Goal: Information Seeking & Learning: Check status

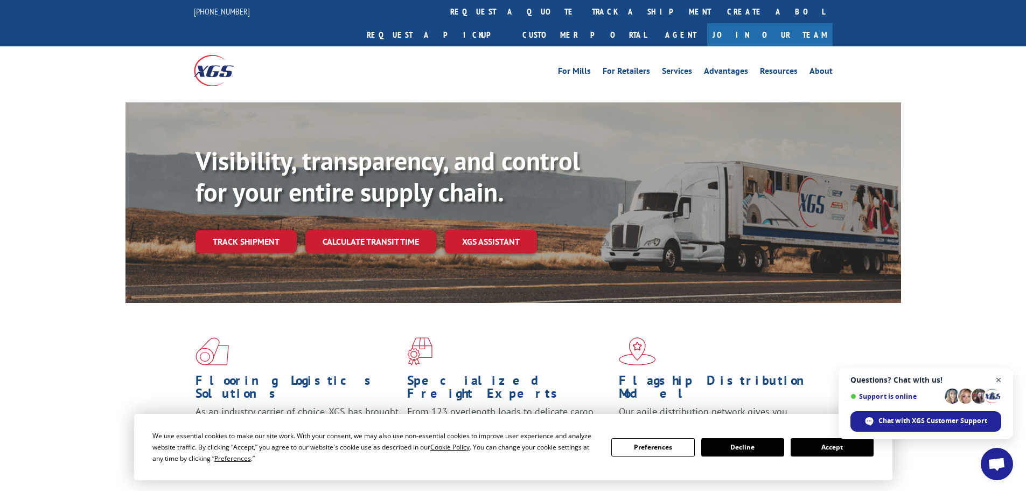
click at [996, 379] on span "Close chat" at bounding box center [998, 379] width 13 height 13
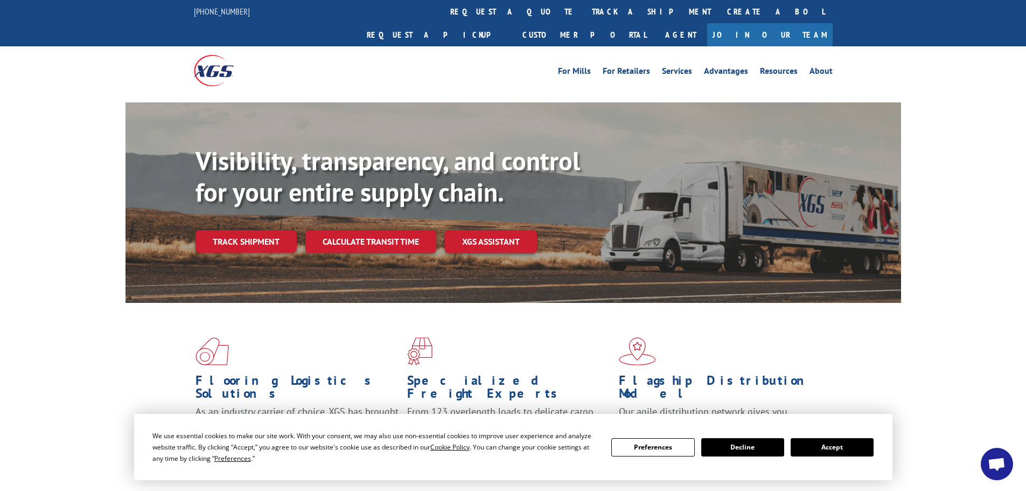
click at [843, 443] on button "Accept" at bounding box center [832, 447] width 83 height 18
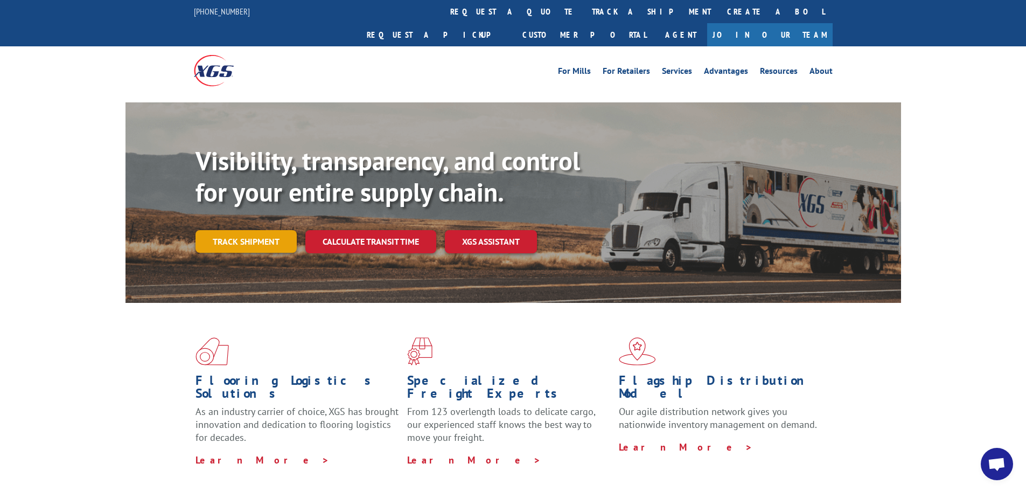
click at [272, 230] on link "Track shipment" at bounding box center [246, 241] width 101 height 23
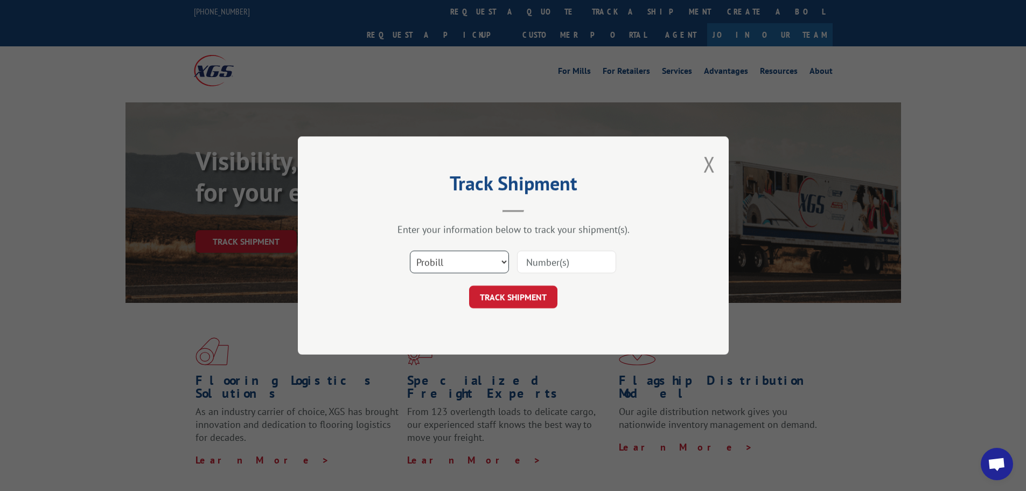
click at [447, 260] on select "Select category... Probill BOL PO" at bounding box center [459, 262] width 99 height 23
select select "bol"
click at [410, 251] on select "Select category... Probill BOL PO" at bounding box center [459, 262] width 99 height 23
paste input "455479"
type input "455479"
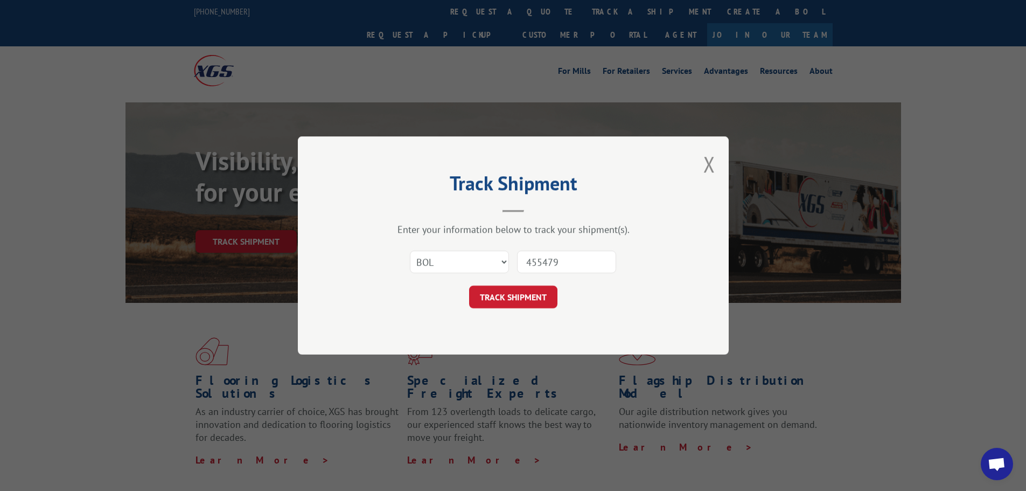
click at [513, 283] on form "Select category... Probill BOL PO 455479 TRACK SHIPMENT" at bounding box center [513, 276] width 323 height 64
click at [512, 291] on button "TRACK SHIPMENT" at bounding box center [513, 297] width 88 height 23
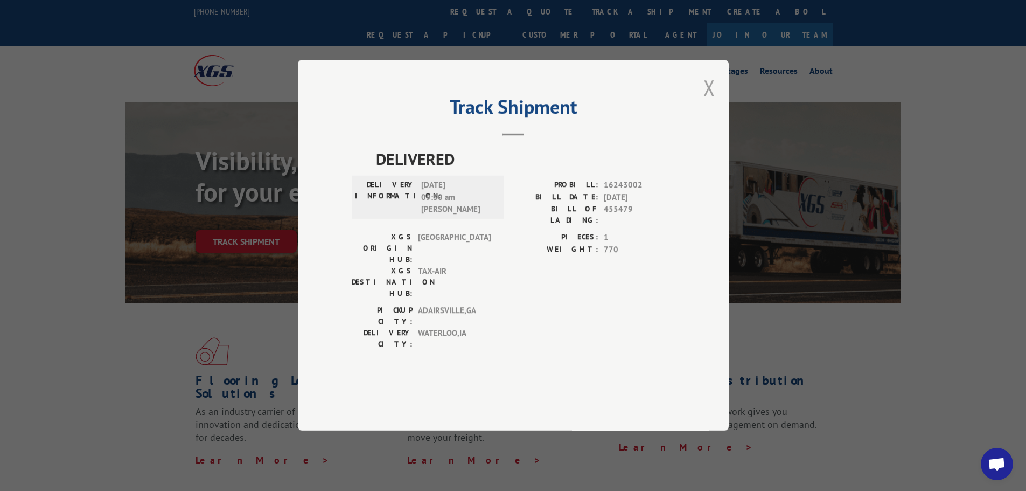
click at [710, 102] on button "Close modal" at bounding box center [710, 87] width 12 height 29
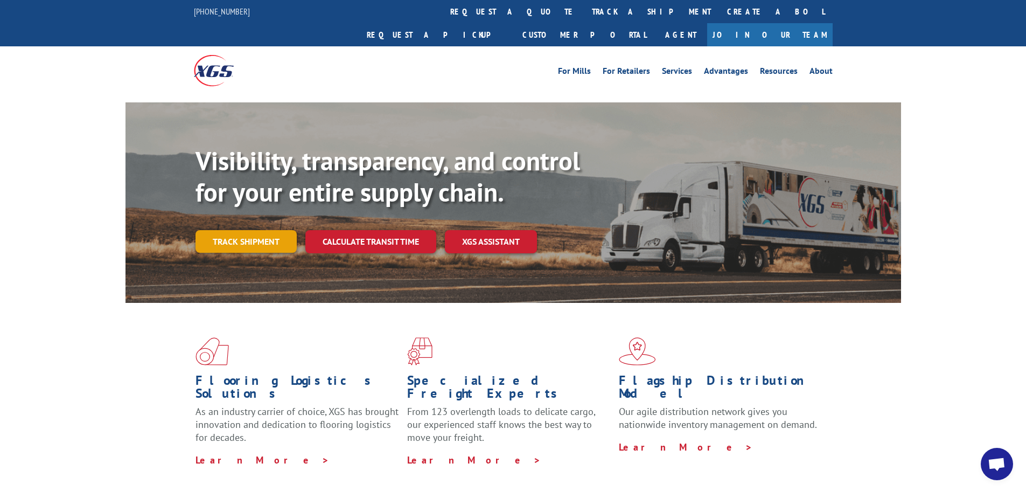
click at [269, 230] on link "Track shipment" at bounding box center [246, 241] width 101 height 23
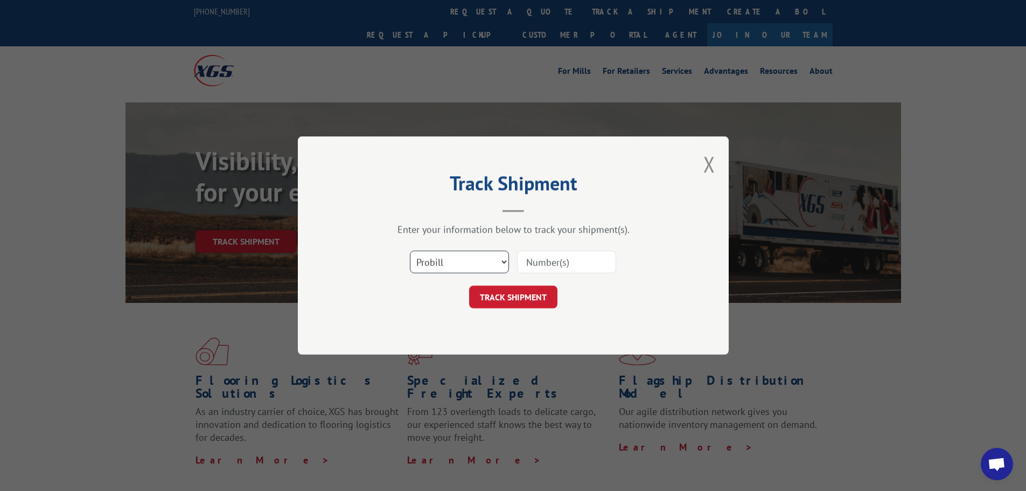
click at [430, 259] on select "Select category... Probill BOL PO" at bounding box center [459, 262] width 99 height 23
select select "po"
click at [410, 251] on select "Select category... Probill BOL PO" at bounding box center [459, 262] width 99 height 23
click at [537, 261] on input at bounding box center [566, 262] width 99 height 23
paste input "11519348"
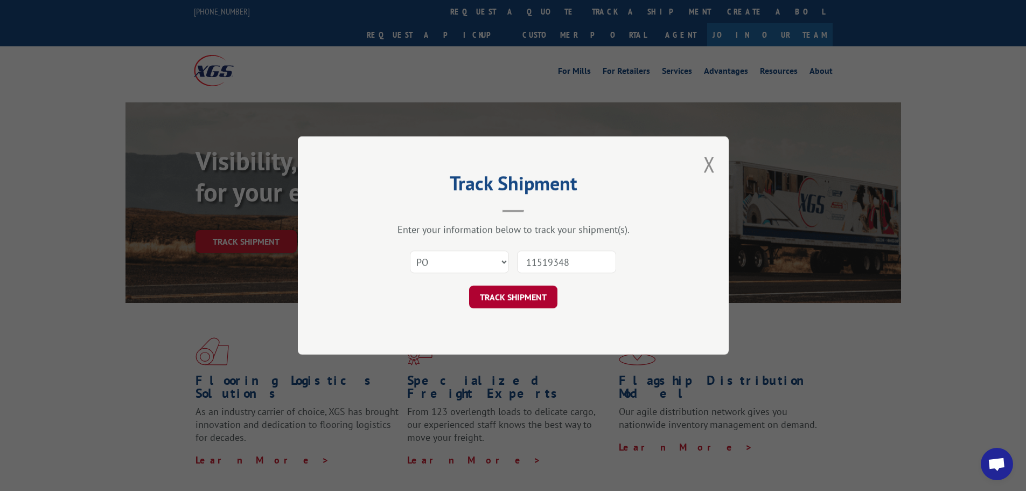
type input "11519348"
click at [531, 296] on button "TRACK SHIPMENT" at bounding box center [513, 297] width 88 height 23
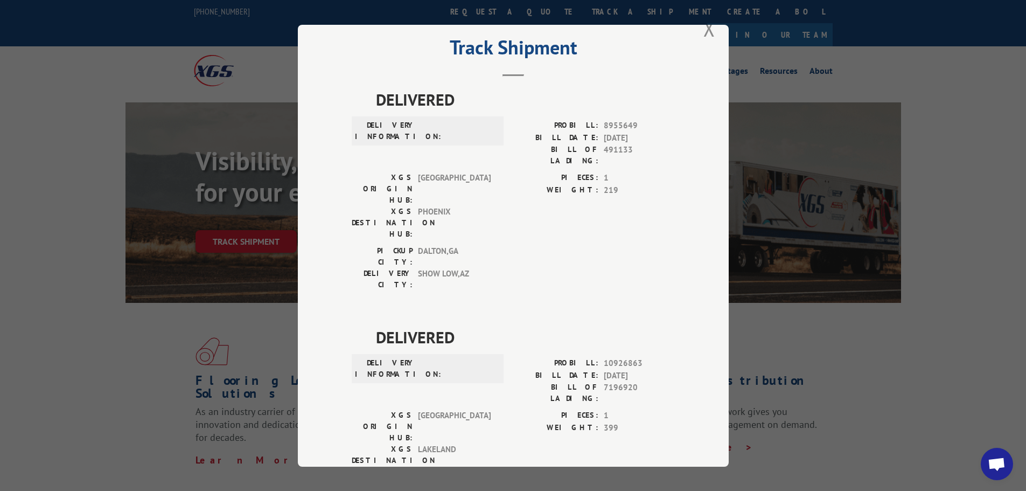
scroll to position [37, 0]
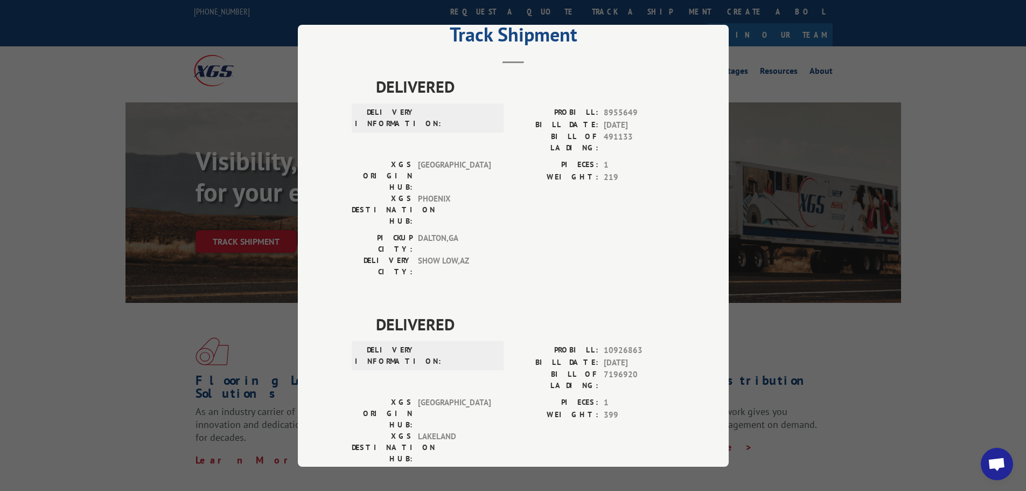
click at [253, 60] on div "Track Shipment DELIVERED DELIVERY INFORMATION: PROBILL: 8955649 BILL DATE: [DAT…" at bounding box center [513, 245] width 1026 height 491
